Goal: Task Accomplishment & Management: Use online tool/utility

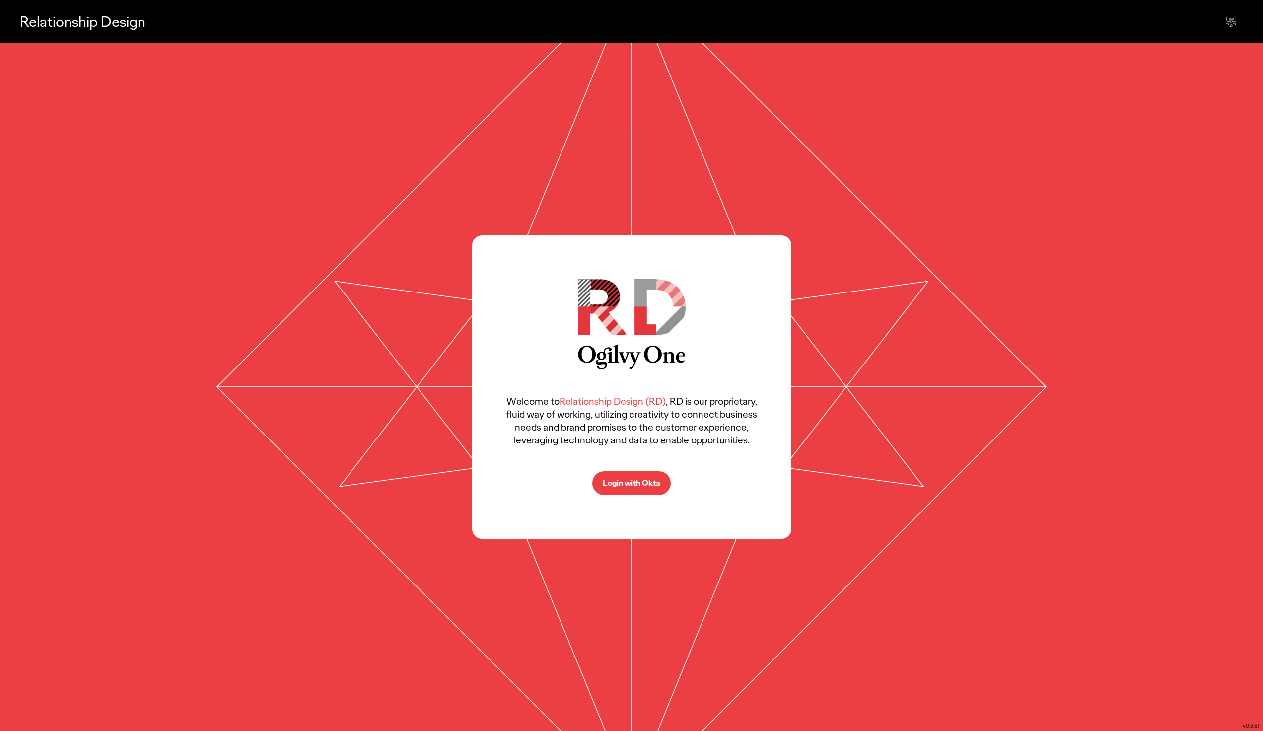
click at [635, 484] on p "Login with Okta" at bounding box center [632, 483] width 58 height 8
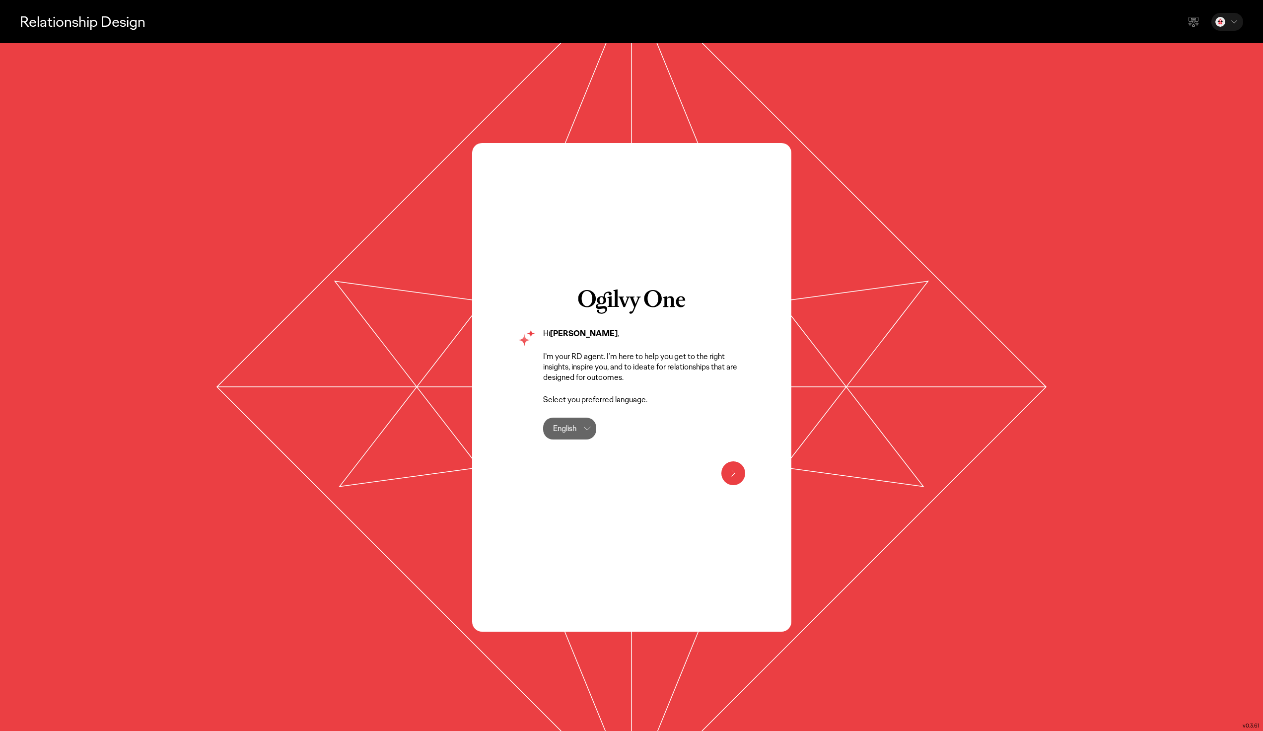
click at [727, 469] on icon at bounding box center [733, 473] width 12 height 12
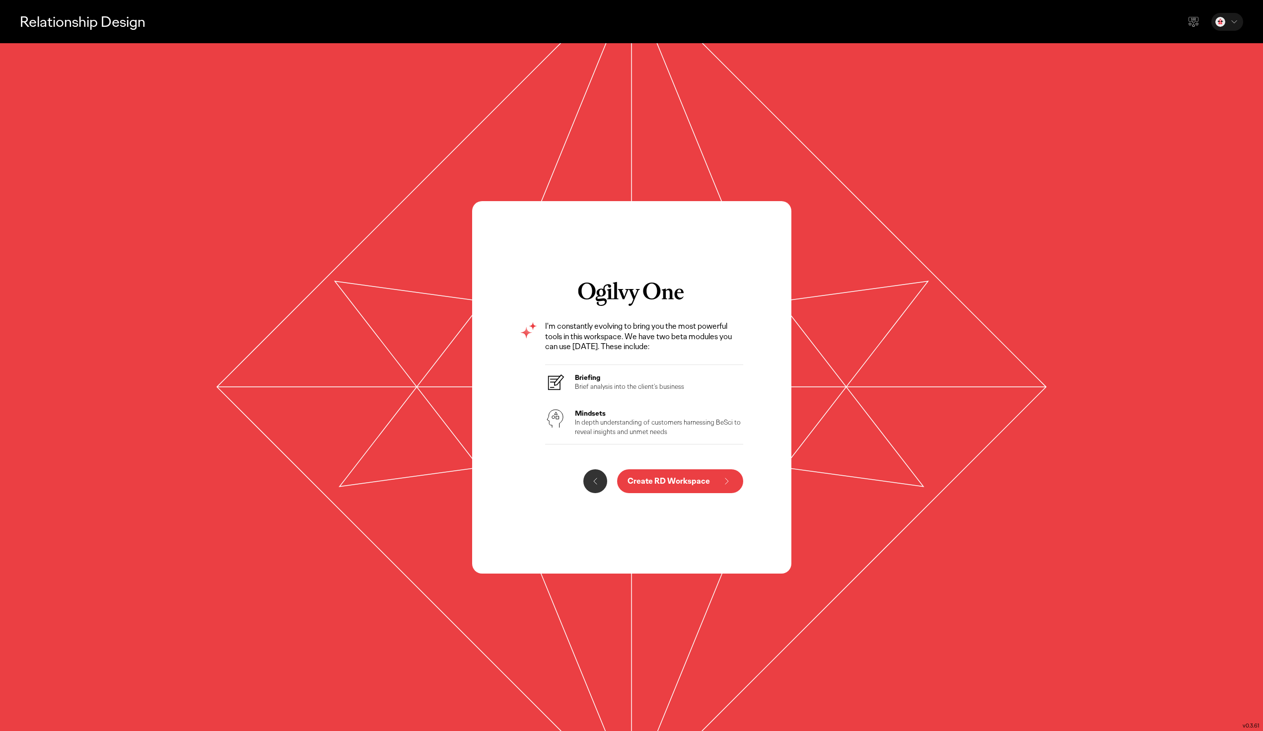
click at [648, 481] on p "Create RD Workspace" at bounding box center [668, 481] width 82 height 8
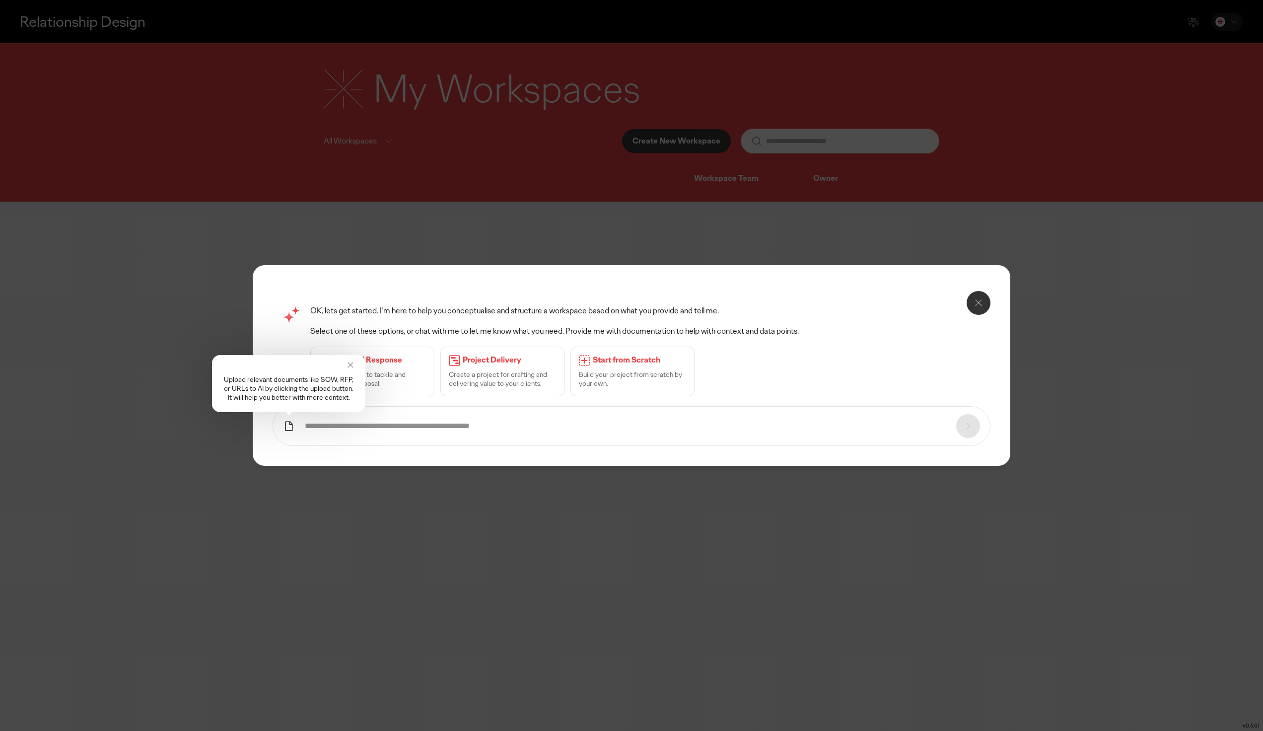
click at [348, 363] on icon at bounding box center [350, 365] width 10 height 10
click at [981, 300] on icon at bounding box center [978, 303] width 12 height 12
